Goal: Task Accomplishment & Management: Manage account settings

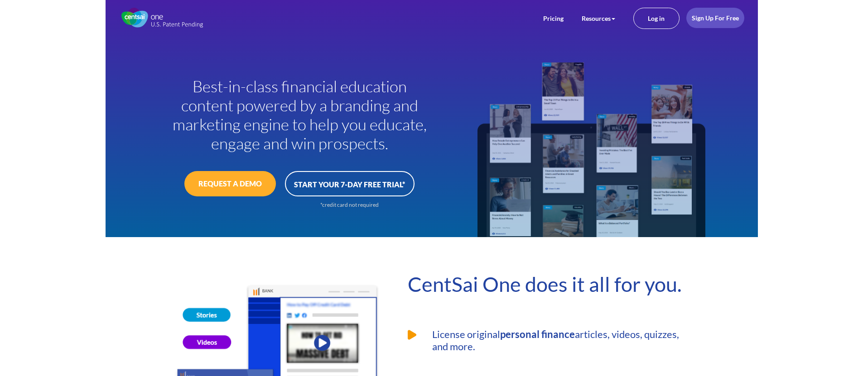
type input "[PERSON_NAME][EMAIL_ADDRESS][DOMAIN_NAME]"
click at [644, 21] on link "Log in" at bounding box center [656, 18] width 46 height 21
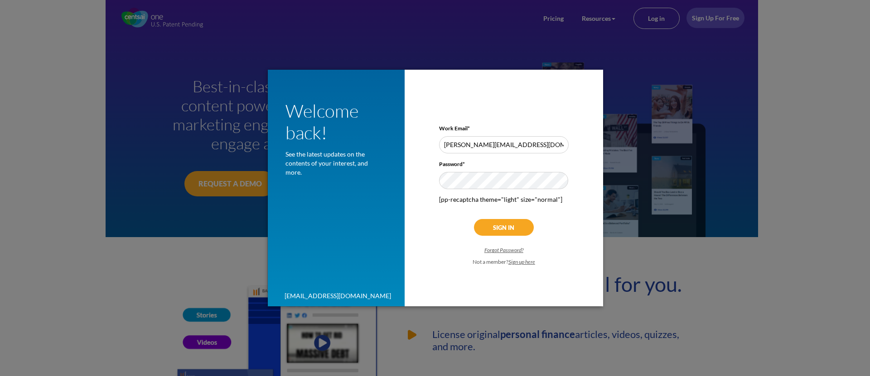
click at [502, 226] on input "Sign In" at bounding box center [504, 227] width 60 height 17
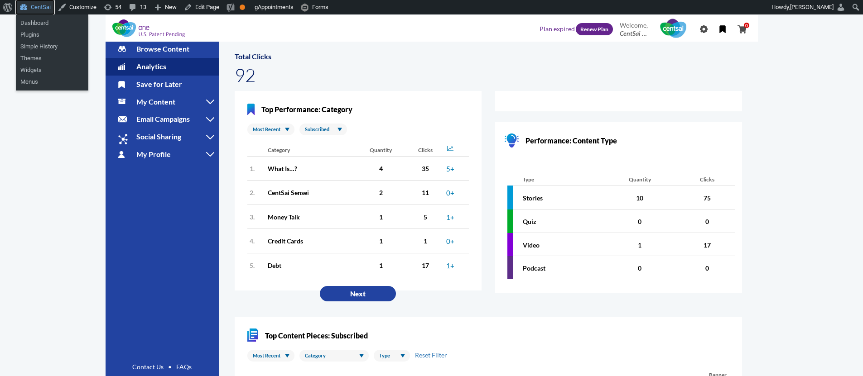
click at [42, 12] on link "CentSai" at bounding box center [35, 7] width 39 height 14
